Goal: Task Accomplishment & Management: Use online tool/utility

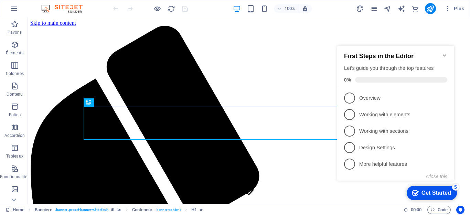
click at [441, 53] on h2 "First Steps in the Editor" at bounding box center [395, 56] width 103 height 7
drag, startPoint x: 17, startPoint y: 90, endPoint x: 116, endPoint y: 15, distance: 123.9
click at [17, 90] on icon "button" at bounding box center [15, 86] width 8 height 8
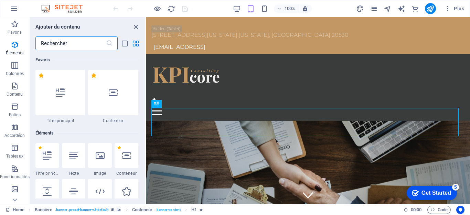
scroll to position [1204, 0]
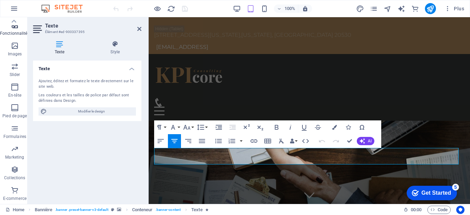
scroll to position [0, 0]
click at [138, 29] on icon at bounding box center [139, 29] width 4 height 6
